Goal: Use online tool/utility: Utilize a website feature to perform a specific function

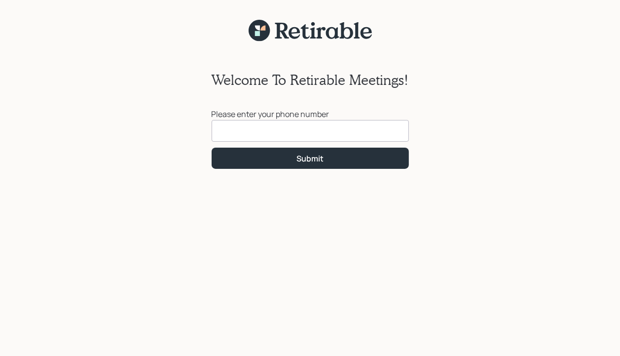
type input "[PHONE_NUMBER]"
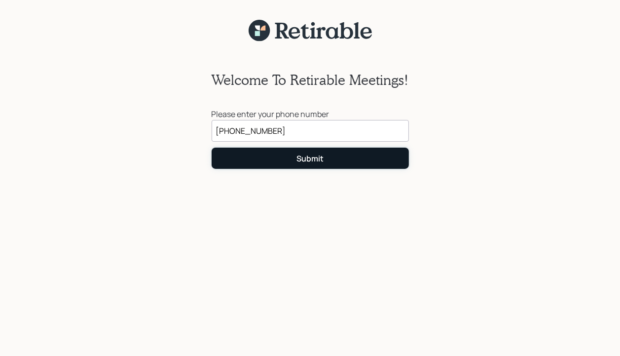
click at [303, 157] on div "Submit" at bounding box center [310, 158] width 27 height 11
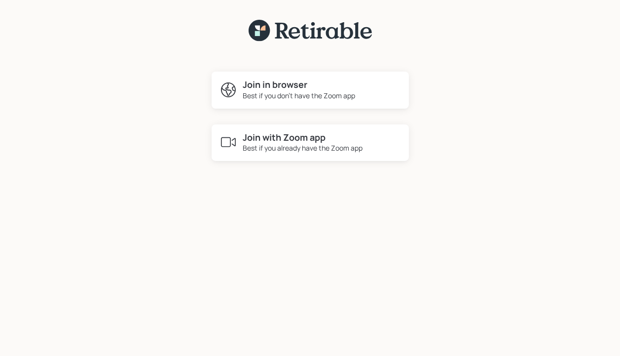
click at [275, 138] on h4 "Join with Zoom app" at bounding box center [303, 137] width 120 height 11
